Goal: Information Seeking & Learning: Learn about a topic

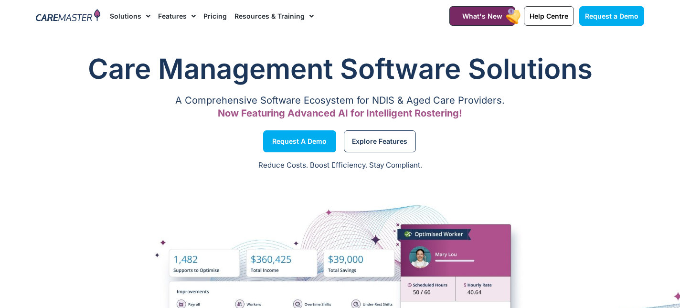
click at [217, 15] on link "Pricing" at bounding box center [215, 16] width 23 height 32
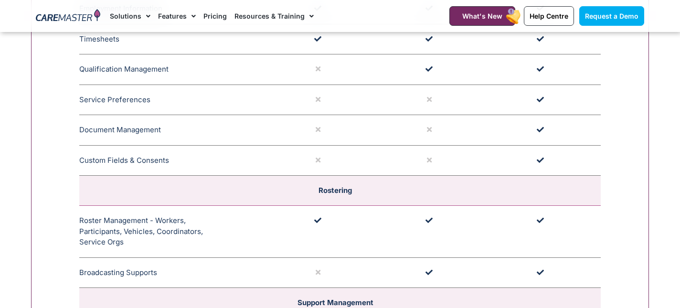
scroll to position [1580, 0]
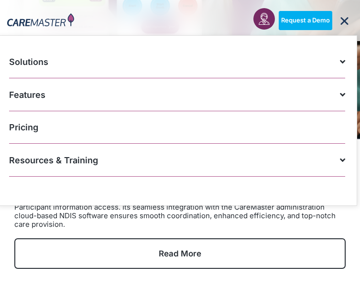
scroll to position [256, 0]
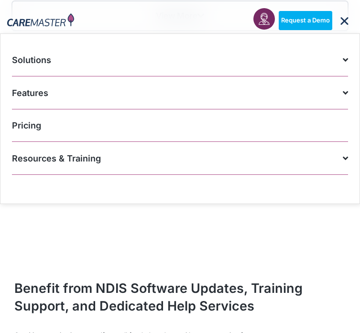
scroll to position [1264, 0]
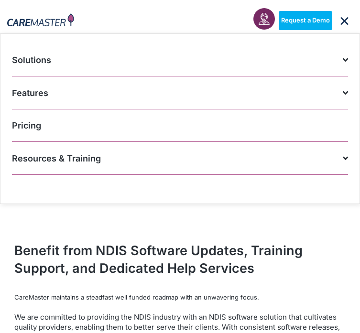
click at [342, 20] on icon "Menu Toggle" at bounding box center [344, 20] width 11 height 11
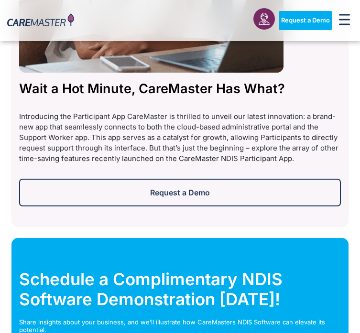
scroll to position [2692, 0]
